Goal: Task Accomplishment & Management: Complete application form

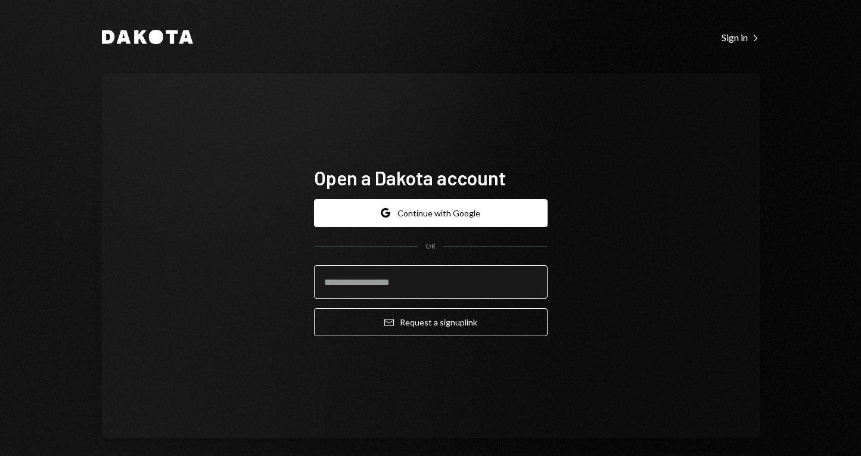
click at [420, 291] on input "email" at bounding box center [431, 281] width 234 height 33
paste input "**********"
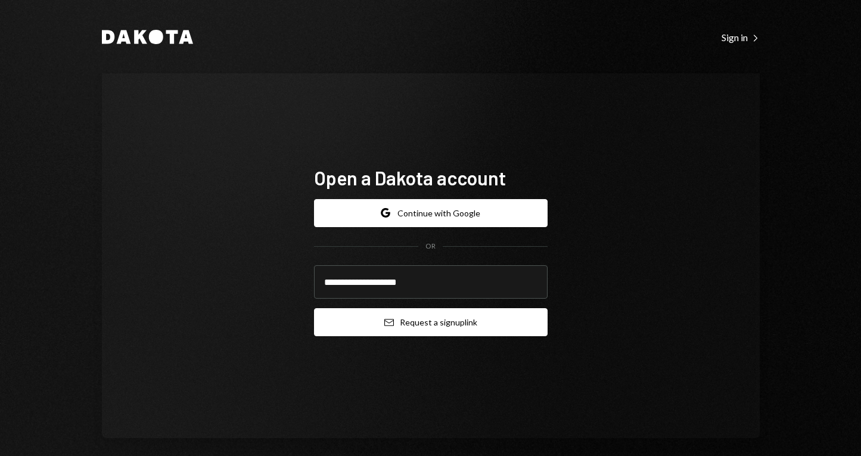
type input "**********"
click at [401, 324] on button "Email Request a sign up link" at bounding box center [431, 322] width 234 height 28
